Goal: Task Accomplishment & Management: Use online tool/utility

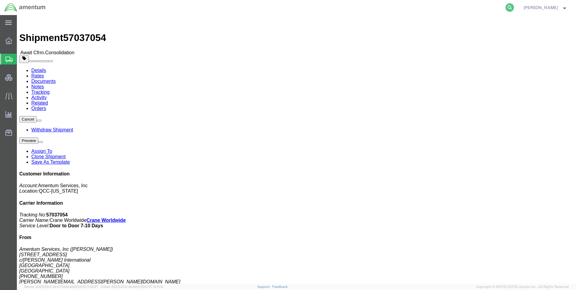
click at [514, 7] on icon at bounding box center [509, 7] width 8 height 8
paste input "DCO-25279-169167"
type input "DCO-25279-169167"
click at [514, 7] on icon at bounding box center [509, 7] width 8 height 8
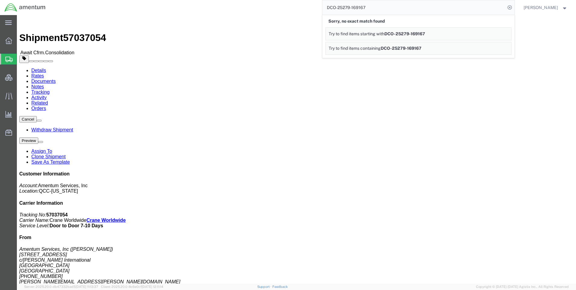
click div "Ship From Amentum Services, Inc ([PERSON_NAME]) [STREET_ADDRESS] [PHONE_NUMBER]…"
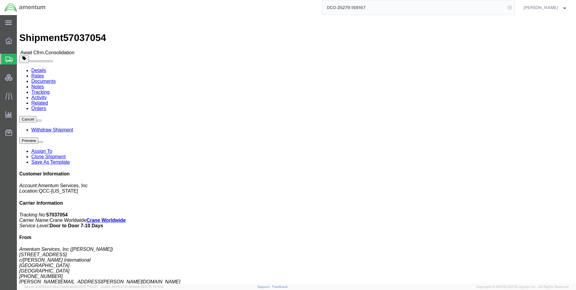
click at [513, 7] on icon at bounding box center [509, 7] width 8 height 8
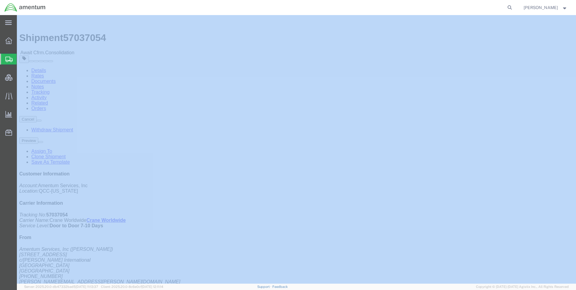
click at [513, 7] on icon at bounding box center [509, 7] width 8 height 8
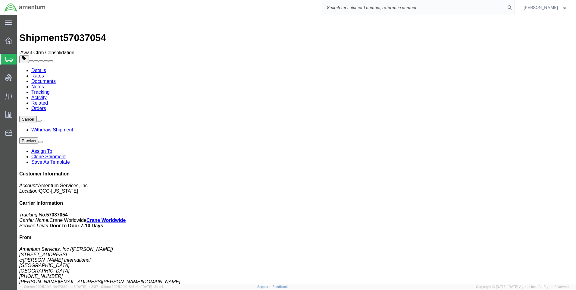
paste input "DCO-25279-169167"
type input "DCO-25279-169167"
click at [514, 7] on icon at bounding box center [509, 7] width 8 height 8
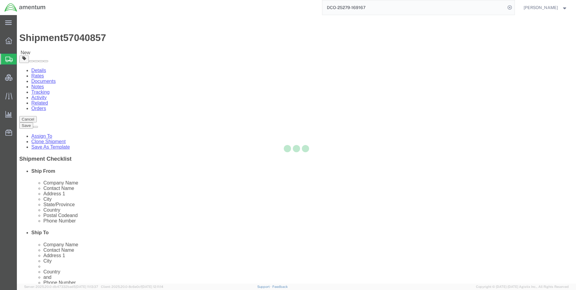
select select "42668"
select select "42654"
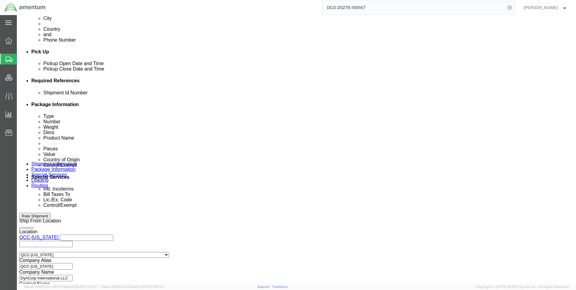
scroll to position [331, 0]
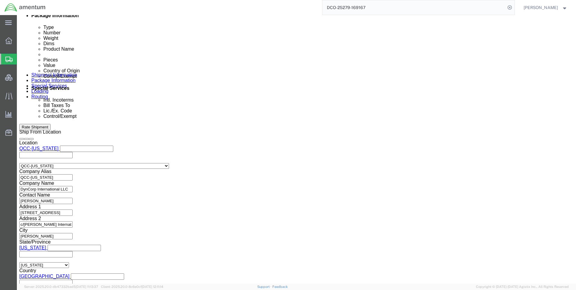
drag, startPoint x: 316, startPoint y: 100, endPoint x: 342, endPoint y: 104, distance: 26.7
click icon
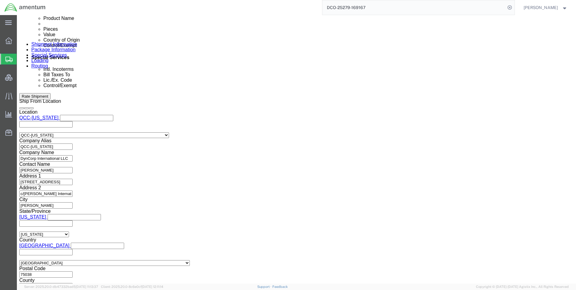
scroll to position [391, 0]
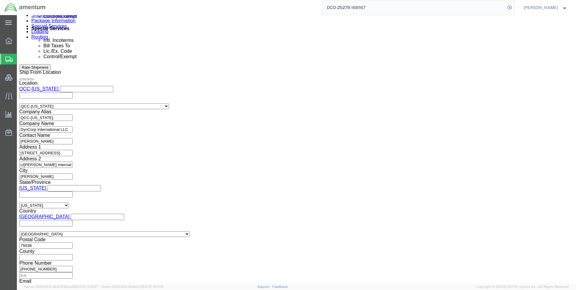
click button "Continue"
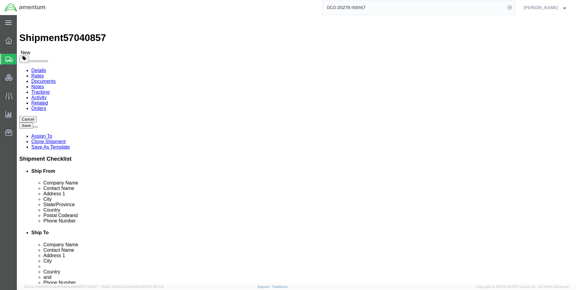
click button "Continue"
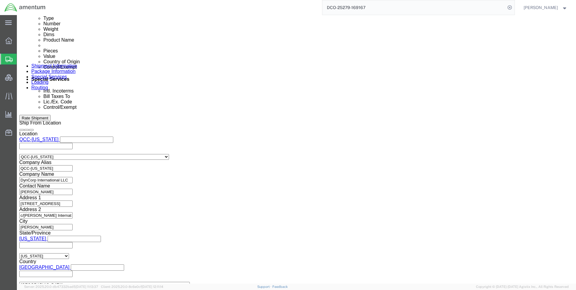
scroll to position [391, 0]
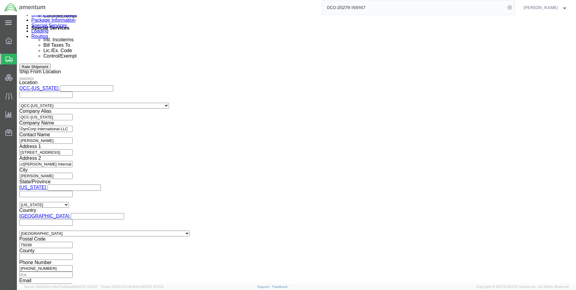
click select "Select ATF BIS DEA EPA FDA FTR ITAR OFAC Other (OPA)"
select select "FTR"
click select "Select ATF BIS DEA EPA FDA FTR ITAR OFAC Other (OPA)"
drag, startPoint x: 101, startPoint y: 156, endPoint x: 101, endPoint y: 152, distance: 4.5
click select "Select 30.2(d)(2) 30.36 30.37(a) 30.37(f) 30.37(g) 30.37(h) 30.37(i) 30.37(j) 3…"
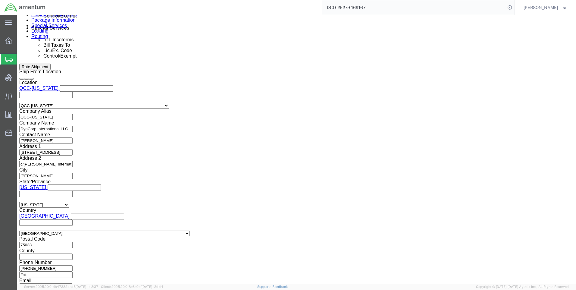
select select "30.37(a)"
click select "Select 30.2(d)(2) 30.36 30.37(a) 30.37(f) 30.37(g) 30.37(h) 30.37(i) 30.37(j) 3…"
click select "Select AES-Direct EEI Carrier File EEI EEI Exempt"
select select "EXEM"
click select "Select AES-Direct EEI Carrier File EEI EEI Exempt"
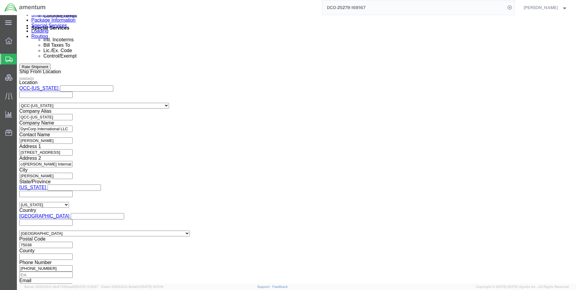
click button "Rate Shipment"
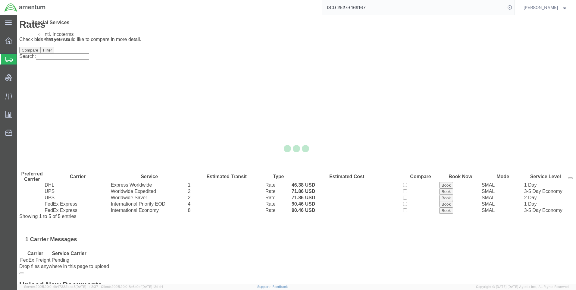
scroll to position [0, 0]
